Goal: Find specific page/section

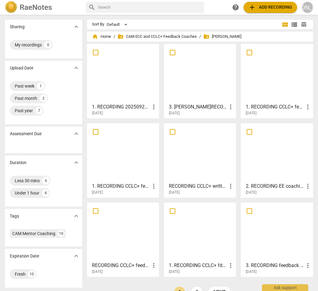
click at [127, 81] on div at bounding box center [123, 73] width 68 height 54
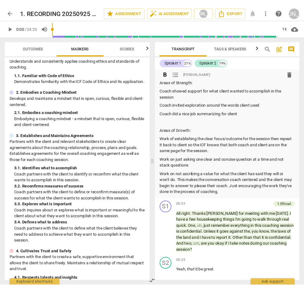
scroll to position [18, 0]
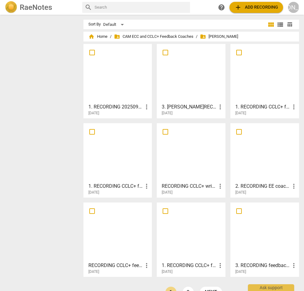
click at [129, 65] on div at bounding box center [118, 73] width 64 height 54
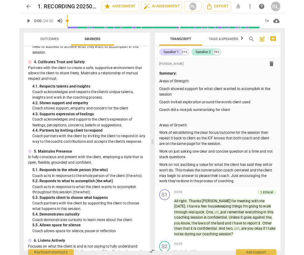
scroll to position [216, 0]
